Goal: Contribute content: Contribute content

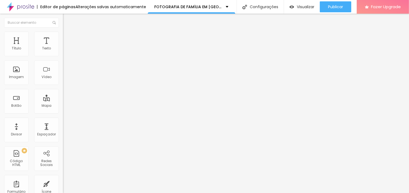
click at [63, 47] on span "Trocar imagem" at bounding box center [78, 44] width 30 height 5
click at [63, 37] on li "Estilo" at bounding box center [94, 34] width 63 height 5
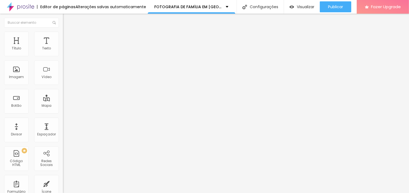
type input "40"
type input "45"
type input "50"
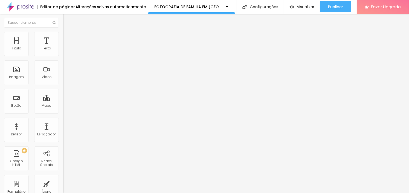
drag, startPoint x: 20, startPoint y: 59, endPoint x: 29, endPoint y: 60, distance: 9.1
type input "50"
click at [63, 56] on input "range" at bounding box center [80, 54] width 35 height 4
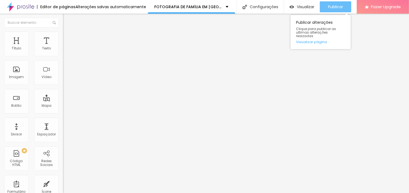
click at [336, 7] on span "Publicar" at bounding box center [335, 7] width 15 height 4
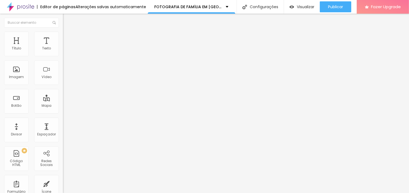
click at [63, 47] on span "Trocar imagem" at bounding box center [78, 44] width 30 height 5
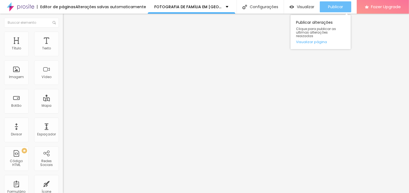
click at [343, 4] on button "Publicar" at bounding box center [335, 6] width 31 height 11
click at [335, 3] on div "Publicar" at bounding box center [335, 6] width 15 height 11
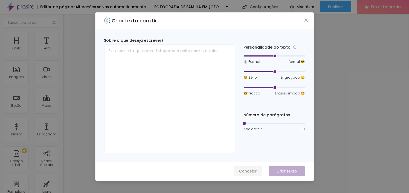
click at [253, 169] on span "Cancelar" at bounding box center [247, 172] width 17 height 6
click at [248, 174] on span "Cancelar" at bounding box center [247, 172] width 17 height 6
click at [252, 171] on span "Cancelar" at bounding box center [247, 172] width 17 height 6
click at [245, 170] on span "Cancelar" at bounding box center [247, 172] width 17 height 6
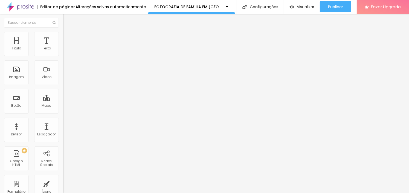
type input "0.6"
type input "0.7"
type input "0.8"
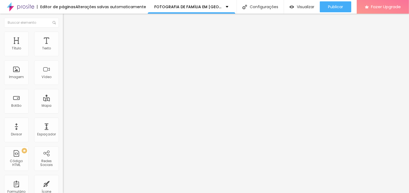
type input "0.8"
type input "0.9"
type input "0.8"
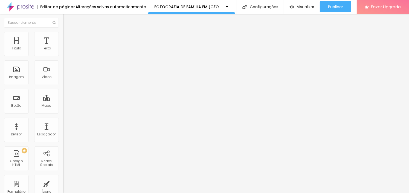
type input "0.7"
type input "0.6"
type input "0.5"
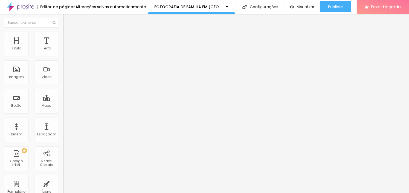
type input "0.5"
type input "0.6"
type input "0.7"
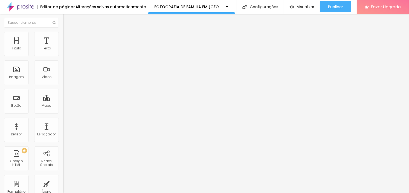
drag, startPoint x: 12, startPoint y: 76, endPoint x: 17, endPoint y: 81, distance: 7.0
type input "0.7"
type input "11"
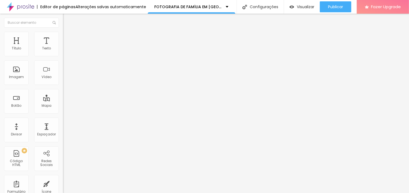
type input "13"
type input "14"
type input "15"
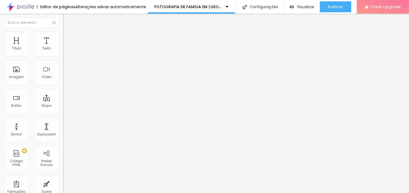
type input "15"
type input "16"
type input "17"
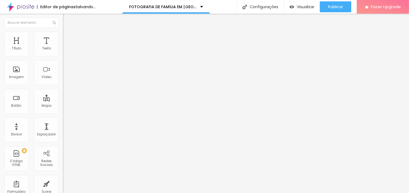
type input "18"
type input "17"
type input "16"
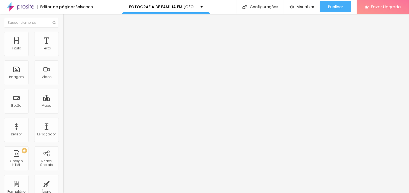
type input "16"
type input "15"
type input "14"
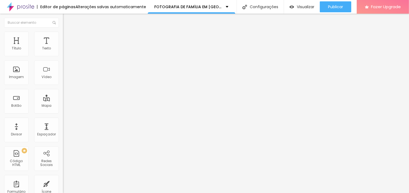
type input "13"
drag, startPoint x: 15, startPoint y: 55, endPoint x: 19, endPoint y: 59, distance: 5.8
type input "13"
click at [63, 101] on input "range" at bounding box center [80, 103] width 35 height 4
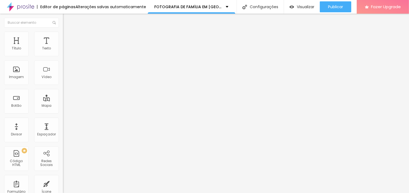
type input "1.7"
type input "1.9"
type input "2.1"
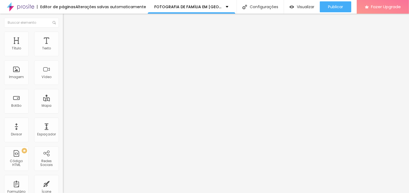
type input "2.1"
type input "2.5"
type input "2.8"
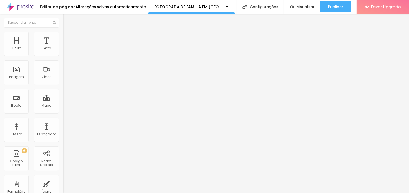
type input "3.2"
type input "4.3"
type input "4.4"
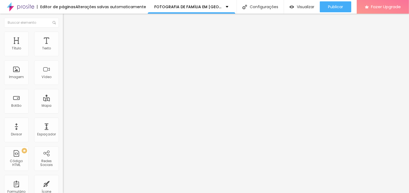
type input "4.4"
type input "4.1"
type input "3.9"
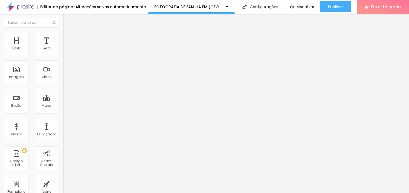
type input "3.8"
type input "3.5"
type input "3.3"
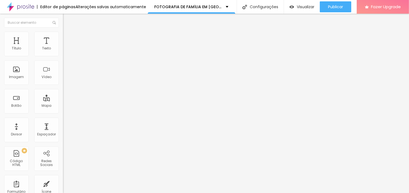
type input "3.3"
type input "3.1"
type input "3"
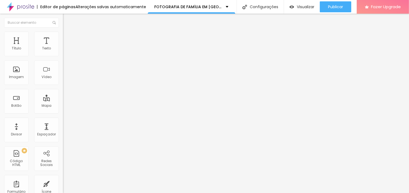
type input "2.8"
type input "2.6"
type input "2.5"
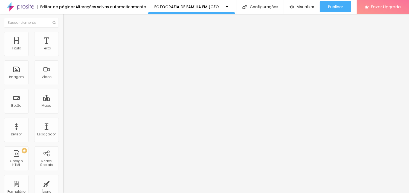
type input "2.5"
type input "2.4"
type input "2.3"
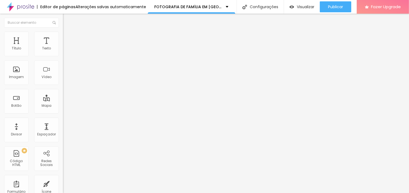
type input "2.2"
type input "2.3"
type input "2.4"
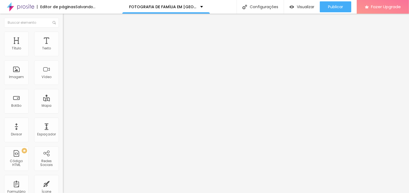
type input "2.4"
type input "2.3"
type input "2.2"
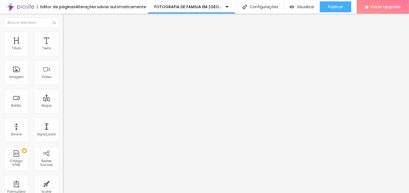
type input "2.1"
type input "2"
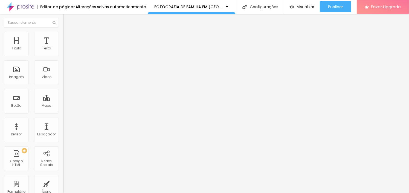
click at [63, 178] on input "range" at bounding box center [80, 180] width 35 height 4
type input "1.2"
type input "1.1"
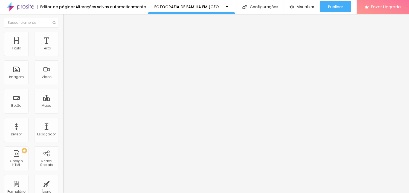
type input "1"
type input "0.9"
type input "0.8"
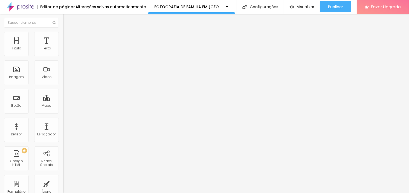
type input "0.8"
type input "0.7"
type input "0.6"
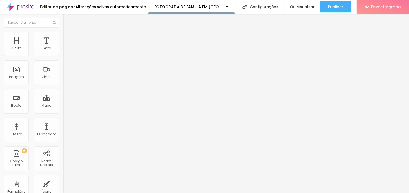
type input "0.7"
type input "0.8"
type input "0.9"
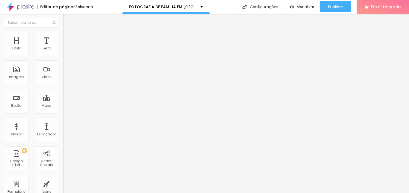
type input "0.9"
type input "1"
type input "1.1"
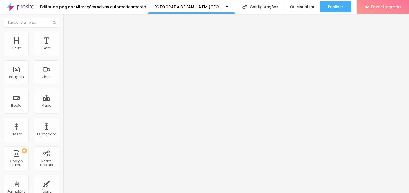
drag, startPoint x: 30, startPoint y: 75, endPoint x: 25, endPoint y: 74, distance: 5.7
type input "1.1"
type input "15"
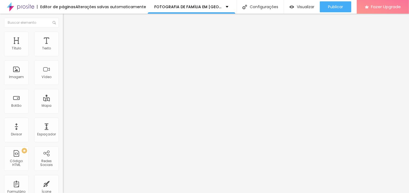
type input "14"
type input "15"
type input "16"
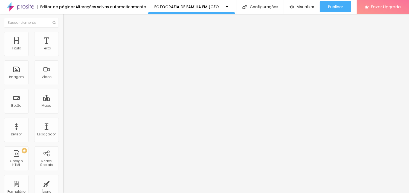
type input "16"
click at [63, 101] on input "range" at bounding box center [80, 103] width 35 height 4
click at [49, 129] on div "Espaçador" at bounding box center [46, 130] width 25 height 25
click at [45, 131] on div "Espaçador" at bounding box center [46, 130] width 25 height 25
type input "1.2"
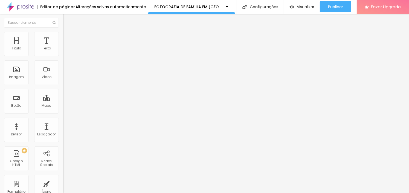
type input "1.2"
type input "1.1"
type input "1"
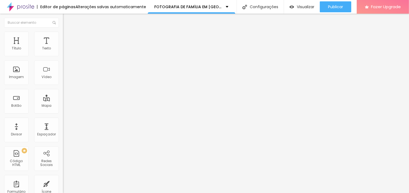
type input "0.9"
type input "0.8"
type input "0.7"
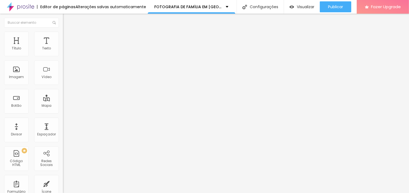
type input "0.7"
type input "0.6"
type input "0.5"
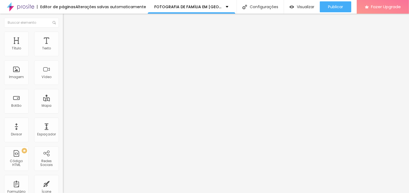
type input "0.6"
type input "0.7"
type input "0.8"
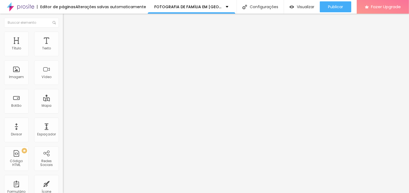
type input "0.8"
type input "0.9"
type input "1"
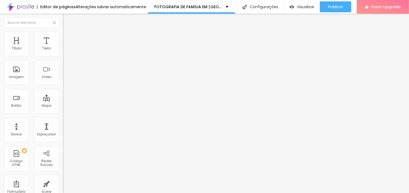
type input "1.1"
type input "1.2"
type input "1.3"
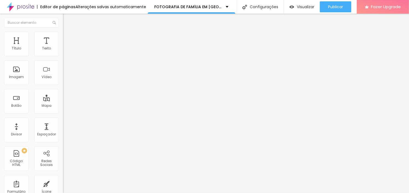
type input "1.3"
type input "1.4"
drag, startPoint x: 28, startPoint y: 74, endPoint x: 33, endPoint y: 73, distance: 4.8
type input "1.4"
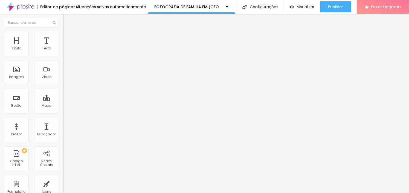
type input "1.2"
type input "1.1"
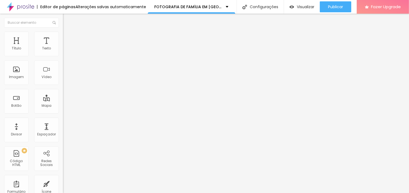
type input "1"
type input "0.9"
type input "0.8"
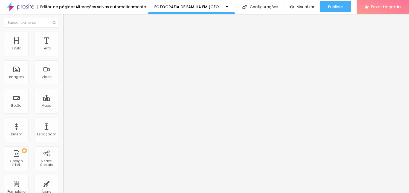
type input "0.8"
type input "0.7"
type input "0.6"
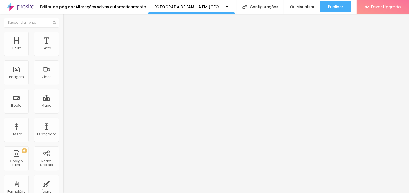
type input "0.5"
type input "0.6"
type input "0.7"
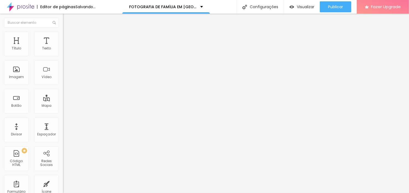
type input "0.7"
type input "0.8"
type input "0.9"
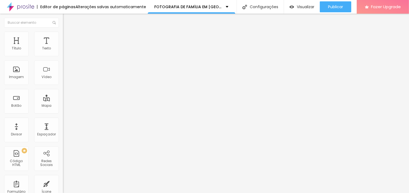
drag, startPoint x: 30, startPoint y: 76, endPoint x: 23, endPoint y: 77, distance: 7.2
type input "0.9"
click at [63, 34] on img at bounding box center [65, 34] width 5 height 5
drag, startPoint x: 17, startPoint y: 54, endPoint x: 22, endPoint y: 56, distance: 5.0
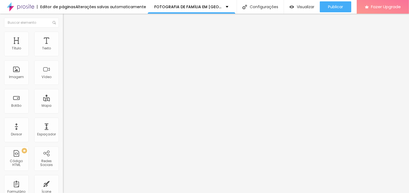
click at [63, 101] on input "range" at bounding box center [80, 103] width 35 height 4
drag, startPoint x: 21, startPoint y: 53, endPoint x: 15, endPoint y: 54, distance: 6.1
click at [63, 101] on input "range" at bounding box center [80, 103] width 35 height 4
drag, startPoint x: 19, startPoint y: 65, endPoint x: 14, endPoint y: 73, distance: 9.3
click at [63, 178] on input "range" at bounding box center [80, 180] width 35 height 4
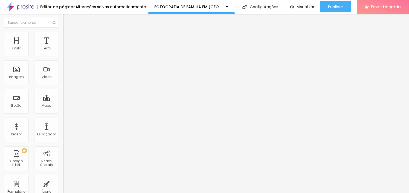
click at [63, 33] on li "Avançado" at bounding box center [94, 34] width 63 height 5
drag, startPoint x: 14, startPoint y: 65, endPoint x: 7, endPoint y: 63, distance: 7.8
click at [63, 178] on input "range" at bounding box center [80, 180] width 35 height 4
drag, startPoint x: 8, startPoint y: 54, endPoint x: 27, endPoint y: 58, distance: 19.6
click at [63, 101] on input "range" at bounding box center [80, 103] width 35 height 4
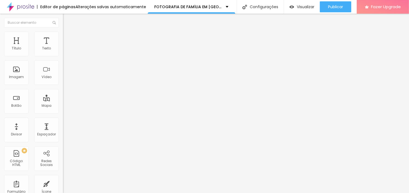
click at [63, 37] on li "Avançado" at bounding box center [94, 34] width 63 height 5
drag, startPoint x: 14, startPoint y: 54, endPoint x: 25, endPoint y: 55, distance: 11.0
click at [63, 101] on input "range" at bounding box center [80, 103] width 35 height 4
drag, startPoint x: 16, startPoint y: 55, endPoint x: 18, endPoint y: 61, distance: 6.6
click at [63, 101] on input "range" at bounding box center [80, 103] width 35 height 4
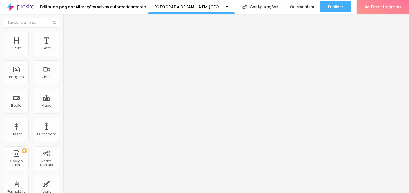
click at [68, 38] on span "Avançado" at bounding box center [77, 35] width 18 height 5
drag, startPoint x: 14, startPoint y: 55, endPoint x: 23, endPoint y: 58, distance: 9.1
click at [63, 59] on div "7 Espaço de cima 6 Espaço de baixo ID Html Classes Html Visível nos dispositivo…" at bounding box center [94, 152] width 63 height 230
drag, startPoint x: 16, startPoint y: 54, endPoint x: -4, endPoint y: 66, distance: 23.3
click at [63, 101] on input "range" at bounding box center [80, 103] width 35 height 4
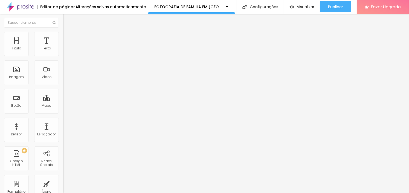
drag, startPoint x: 14, startPoint y: 65, endPoint x: 12, endPoint y: 68, distance: 3.9
click at [63, 178] on input "range" at bounding box center [80, 180] width 35 height 4
click at [68, 37] on span "Avançado" at bounding box center [77, 35] width 18 height 5
drag, startPoint x: 25, startPoint y: 52, endPoint x: 31, endPoint y: 55, distance: 6.8
click at [63, 101] on input "range" at bounding box center [80, 103] width 35 height 4
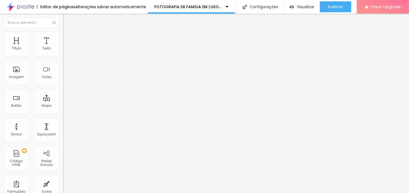
drag, startPoint x: 18, startPoint y: 55, endPoint x: 21, endPoint y: 57, distance: 3.6
click at [63, 57] on div "12 Tamanho do texto" at bounding box center [94, 75] width 63 height 77
drag, startPoint x: 20, startPoint y: 52, endPoint x: 25, endPoint y: 53, distance: 5.3
click at [63, 101] on input "range" at bounding box center [80, 103] width 35 height 4
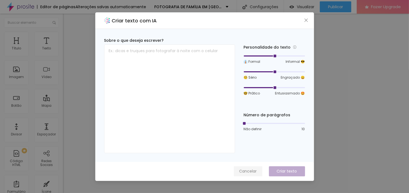
click at [251, 171] on span "Cancelar" at bounding box center [247, 172] width 17 height 6
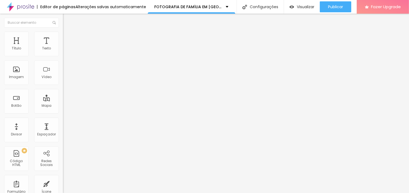
drag, startPoint x: 16, startPoint y: 54, endPoint x: 26, endPoint y: 58, distance: 10.6
click at [63, 101] on input "range" at bounding box center [80, 103] width 35 height 4
drag, startPoint x: 17, startPoint y: 53, endPoint x: 25, endPoint y: 54, distance: 8.0
click at [63, 101] on input "range" at bounding box center [80, 103] width 35 height 4
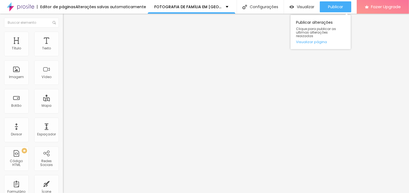
click at [323, 13] on div "Publicar alterações Clique para publicar as ultimas alterações reaizadas Visual…" at bounding box center [320, 30] width 60 height 37
click at [342, 5] on span "Publicar" at bounding box center [335, 7] width 15 height 4
click at [338, 4] on div "Publicar" at bounding box center [335, 6] width 15 height 11
